Goal: Transaction & Acquisition: Purchase product/service

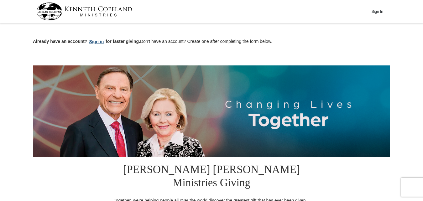
click at [94, 43] on button "Sign in" at bounding box center [96, 41] width 18 height 7
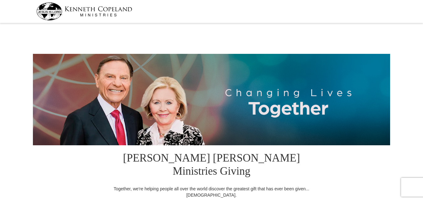
select select "KY"
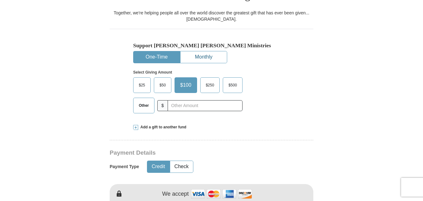
click at [211, 51] on button "Monthly" at bounding box center [203, 57] width 46 height 12
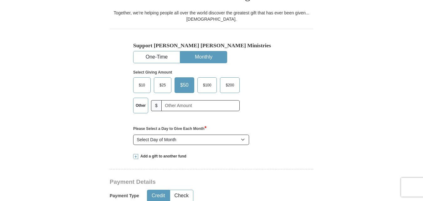
click at [160, 78] on label "$25" at bounding box center [162, 85] width 17 height 15
click at [0, 0] on input "$25" at bounding box center [0, 0] width 0 height 0
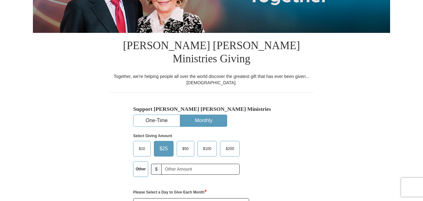
scroll to position [0, 0]
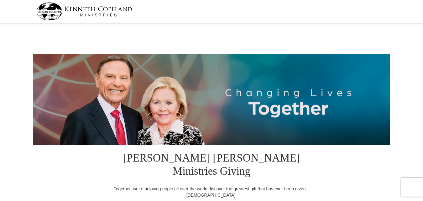
select select "KY"
